Goal: Task Accomplishment & Management: Manage account settings

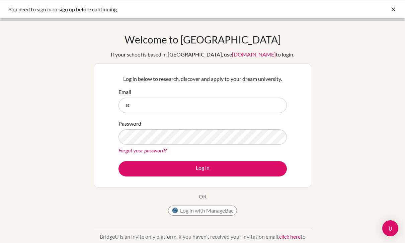
type input "az"
click at [210, 212] on button "Log in with ManageBac" at bounding box center [202, 211] width 69 height 10
click at [231, 216] on button "Log in with ManageBac" at bounding box center [202, 211] width 69 height 10
click at [232, 214] on button "Log in with ManageBac" at bounding box center [202, 211] width 69 height 10
click at [231, 210] on button "Log in with ManageBac" at bounding box center [202, 211] width 69 height 10
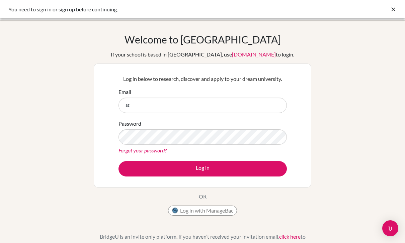
click at [231, 210] on button "Log in with ManageBac" at bounding box center [202, 211] width 69 height 10
click at [229, 216] on button "Log in with ManageBac" at bounding box center [202, 211] width 69 height 10
click at [231, 216] on button "Log in with ManageBac" at bounding box center [202, 211] width 69 height 10
click at [235, 208] on button "Log in with ManageBac" at bounding box center [202, 211] width 69 height 10
click at [235, 213] on button "Log in with ManageBac" at bounding box center [202, 211] width 69 height 10
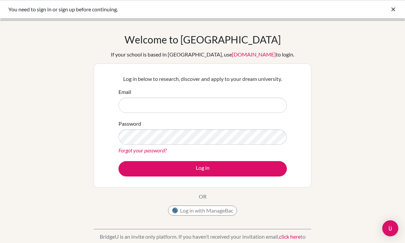
type input "s"
type input "[EMAIL_ADDRESS][DOMAIN_NAME]"
click at [273, 151] on div "Forgot your password?" at bounding box center [203, 151] width 168 height 8
click at [209, 150] on div "Forgot your password?" at bounding box center [203, 151] width 168 height 8
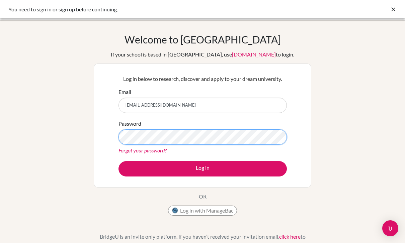
click at [203, 169] on button "Log in" at bounding box center [203, 168] width 168 height 15
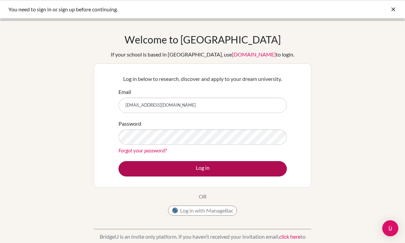
click at [275, 171] on button "Log in" at bounding box center [203, 168] width 168 height 15
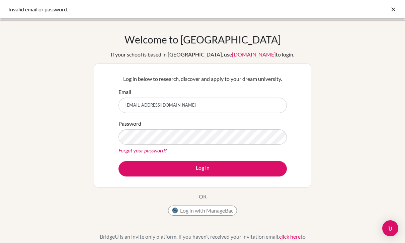
click at [227, 123] on div "Password Forgot your password?" at bounding box center [203, 137] width 168 height 35
click at [253, 126] on div "Password Forgot your password?" at bounding box center [203, 137] width 168 height 35
click at [203, 169] on button "Log in" at bounding box center [203, 168] width 168 height 15
click at [203, 184] on div "Log in below to research, discover and apply to your dream university. Email [E…" at bounding box center [203, 126] width 218 height 124
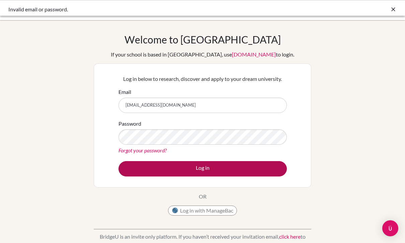
click at [229, 167] on button "Log in" at bounding box center [203, 168] width 168 height 15
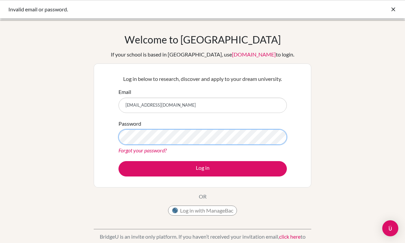
click at [203, 169] on button "Log in" at bounding box center [203, 168] width 168 height 15
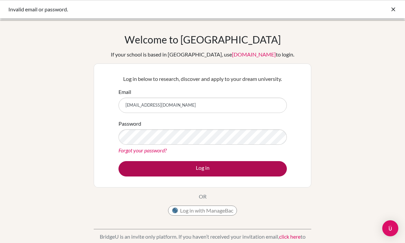
click at [229, 175] on button "Log in" at bounding box center [203, 168] width 168 height 15
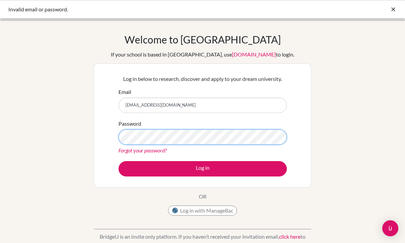
click at [203, 169] on button "Log in" at bounding box center [203, 168] width 168 height 15
click at [151, 104] on input "[EMAIL_ADDRESS][DOMAIN_NAME]" at bounding box center [203, 105] width 168 height 15
type input "azrielandima@sekolahciputra.sch.id"
click at [203, 169] on button "Log in" at bounding box center [203, 168] width 168 height 15
